Goal: Task Accomplishment & Management: Use online tool/utility

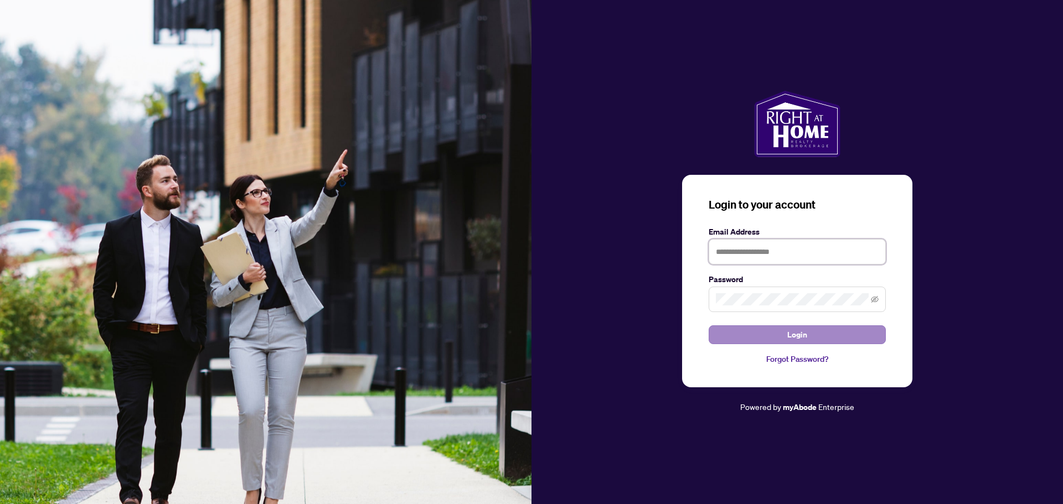
type input "**********"
click at [747, 342] on button "Login" at bounding box center [797, 335] width 177 height 19
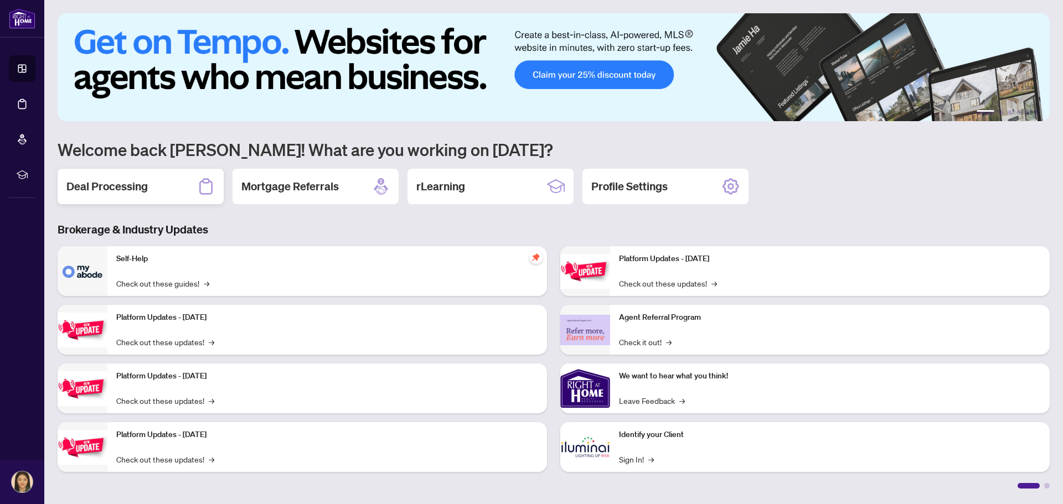
click at [132, 191] on h2 "Deal Processing" at bounding box center [106, 187] width 81 height 16
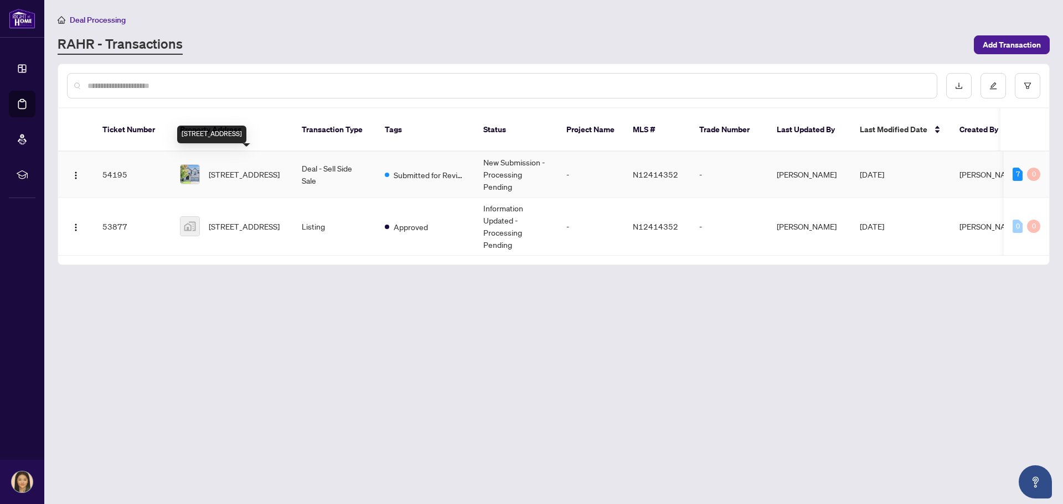
click at [220, 168] on span "[STREET_ADDRESS]" at bounding box center [244, 174] width 71 height 12
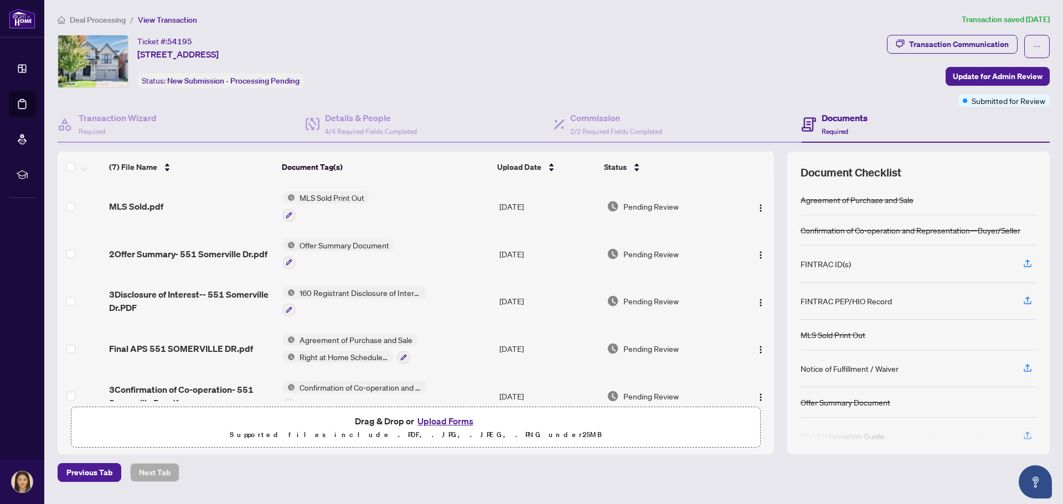
drag, startPoint x: 94, startPoint y: 6, endPoint x: 510, endPoint y: 31, distance: 417.1
click at [510, 31] on div "Deal Processing / View Transaction Transaction saved [DATE] Ticket #: 54195 [ST…" at bounding box center [553, 247] width 1001 height 469
